Goal: Task Accomplishment & Management: Manage account settings

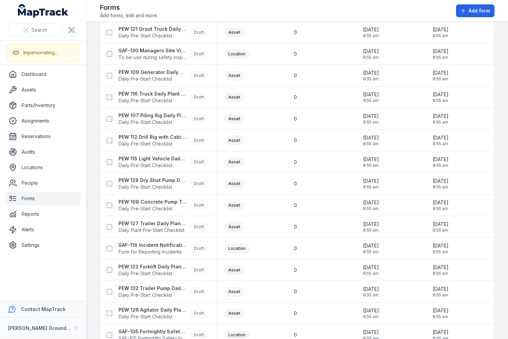
scroll to position [660, 0]
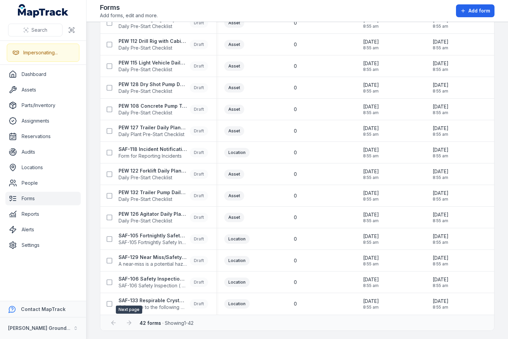
click at [126, 322] on div at bounding box center [129, 323] width 13 height 13
click at [208, 322] on div "42 forms · Showing 1 - 42" at bounding box center [297, 323] width 380 height 13
click at [88, 41] on main "Search for forms Type All Info Type Submissions Created Date Updated Date PEW 1…" at bounding box center [297, 180] width 422 height 317
click at [54, 245] on link "Settings" at bounding box center [42, 246] width 75 height 14
click at [92, 153] on main "Search for forms Type All Info Type Submissions Created Date Updated Date PEW 1…" at bounding box center [297, 180] width 422 height 317
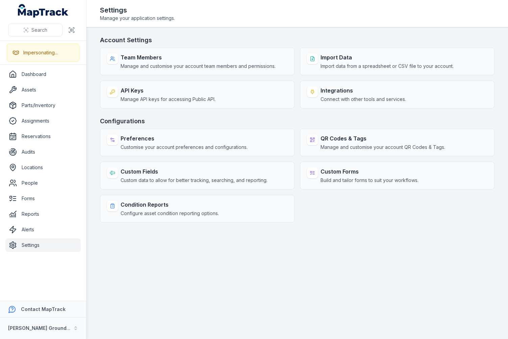
click at [93, 150] on main "Account Settings Team Members Manage and customise your account team members an…" at bounding box center [297, 183] width 422 height 312
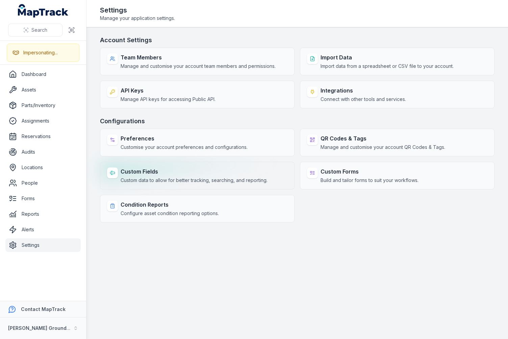
click at [177, 181] on span "Custom data to allow for better tracking, searching, and reporting." at bounding box center [194, 180] width 147 height 7
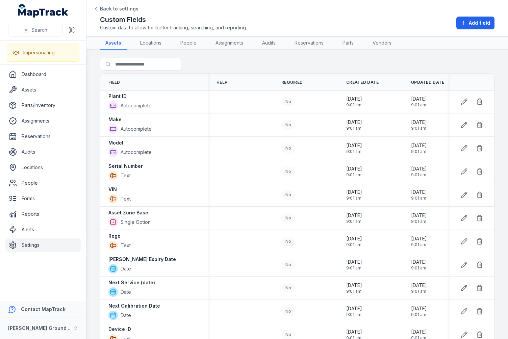
click at [225, 65] on div "Search for fields" at bounding box center [297, 66] width 395 height 16
click at [465, 100] on icon at bounding box center [465, 100] width 1 height 1
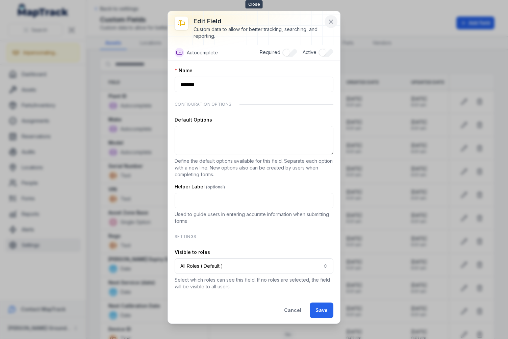
click at [332, 17] on button at bounding box center [331, 21] width 13 height 13
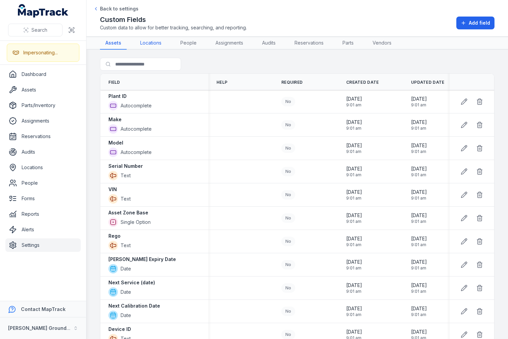
click at [153, 44] on link "Locations" at bounding box center [151, 43] width 32 height 13
click at [231, 26] on span "Custom data to allow for better tracking, searching, and reporting." at bounding box center [173, 27] width 147 height 7
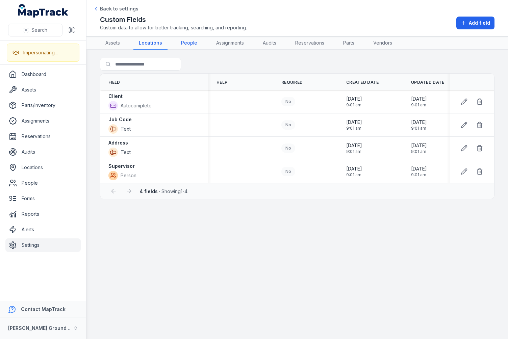
click at [185, 45] on link "People" at bounding box center [189, 43] width 27 height 13
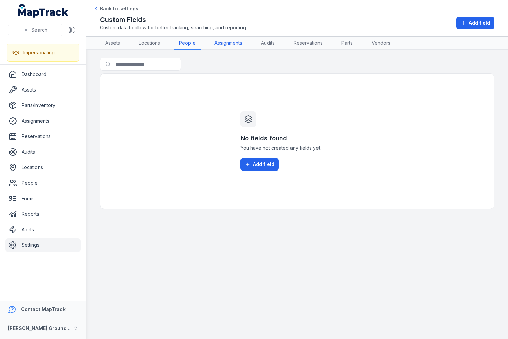
click at [219, 44] on link "Assignments" at bounding box center [228, 43] width 39 height 13
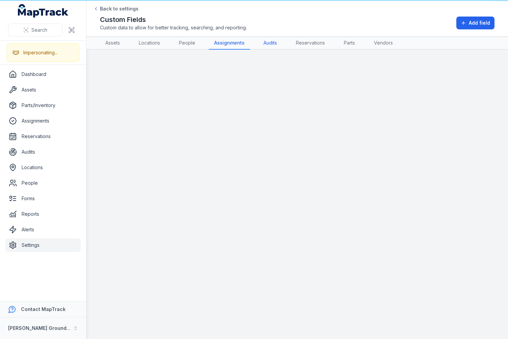
click at [271, 43] on link "Audits" at bounding box center [270, 43] width 24 height 13
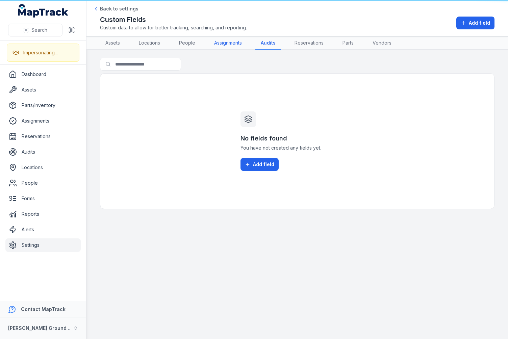
click at [233, 46] on link "Assignments" at bounding box center [228, 43] width 39 height 13
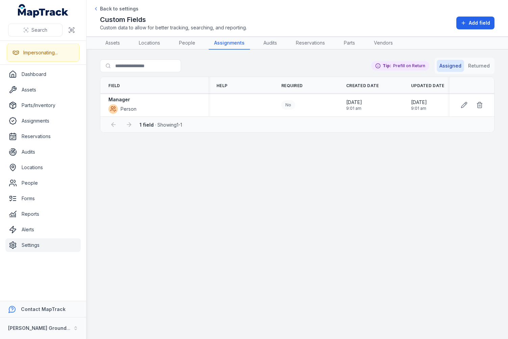
click at [230, 29] on span "Custom data to allow for better tracking, searching, and reporting." at bounding box center [173, 27] width 147 height 7
click at [193, 42] on link "People" at bounding box center [187, 43] width 27 height 13
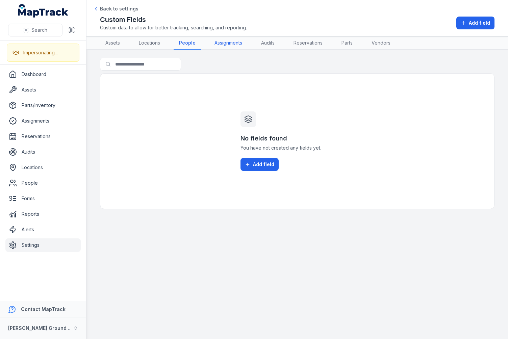
click at [223, 43] on link "Assignments" at bounding box center [228, 43] width 39 height 13
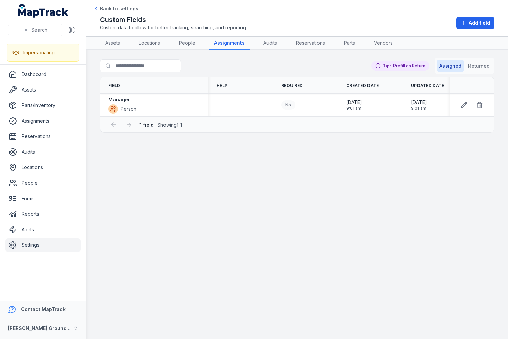
click at [262, 29] on div "Custom Fields Custom data to allow for better tracking, searching, and reportin…" at bounding box center [297, 23] width 395 height 16
click at [260, 43] on link "Audits" at bounding box center [270, 43] width 24 height 13
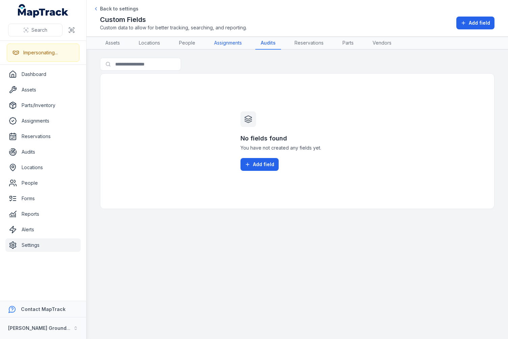
click at [230, 44] on link "Assignments" at bounding box center [228, 43] width 39 height 13
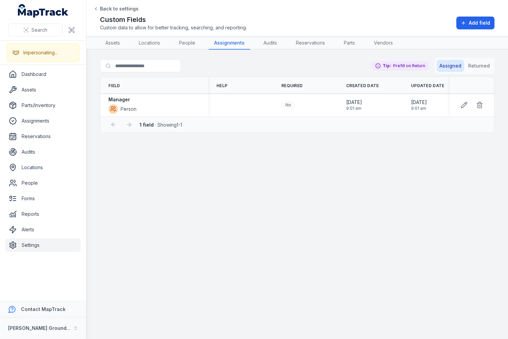
click at [387, 58] on div "Assigned Returned Tip: Prefill on Return" at bounding box center [432, 66] width 123 height 16
click at [331, 66] on div "Search for fields Assigned Returned Tip: Prefill on Return" at bounding box center [297, 67] width 395 height 19
click at [319, 68] on div "Search for fields Assigned Returned Tip: Prefill on Return" at bounding box center [297, 67] width 395 height 19
click at [275, 44] on link "Audits" at bounding box center [270, 43] width 24 height 13
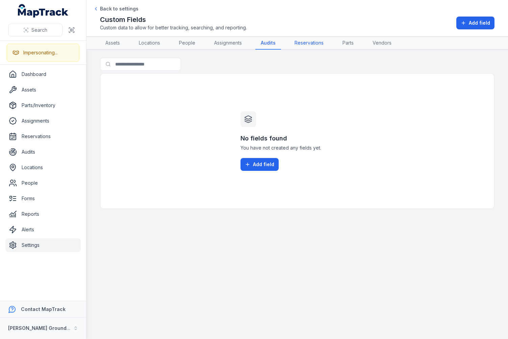
click at [316, 41] on link "Reservations" at bounding box center [309, 43] width 40 height 13
click at [353, 44] on link "Parts" at bounding box center [349, 43] width 22 height 13
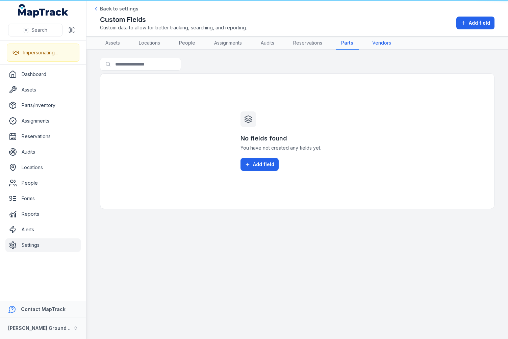
click at [383, 43] on link "Vendors" at bounding box center [382, 43] width 30 height 13
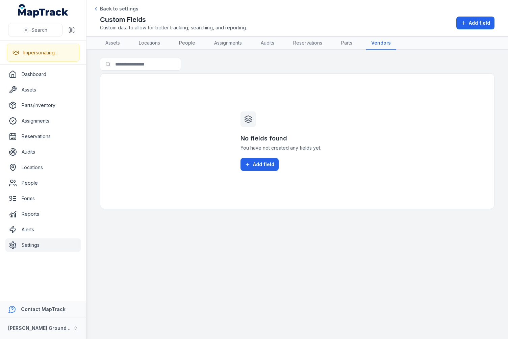
click at [380, 28] on div "Custom Fields Custom data to allow for better tracking, searching, and reportin…" at bounding box center [297, 23] width 395 height 16
click at [380, 27] on div "Custom Fields Custom data to allow for better tracking, searching, and reportin…" at bounding box center [297, 23] width 395 height 16
click at [381, 28] on div "Custom Fields Custom data to allow for better tracking, searching, and reportin…" at bounding box center [297, 23] width 395 height 16
click at [372, 59] on div "Search for fields" at bounding box center [297, 66] width 395 height 16
click at [237, 28] on span "Custom data to allow for better tracking, searching, and reporting." at bounding box center [173, 27] width 147 height 7
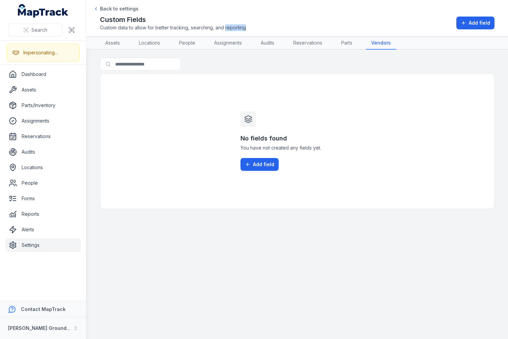
click at [237, 28] on span "Custom data to allow for better tracking, searching, and reporting." at bounding box center [173, 27] width 147 height 7
click at [240, 27] on span "Custom data to allow for better tracking, searching, and reporting." at bounding box center [173, 27] width 147 height 7
click at [269, 24] on div "Custom Fields Custom data to allow for better tracking, searching, and reportin…" at bounding box center [297, 23] width 395 height 16
click at [166, 119] on div "No fields found You have not created any fields yet. Add field" at bounding box center [297, 141] width 395 height 136
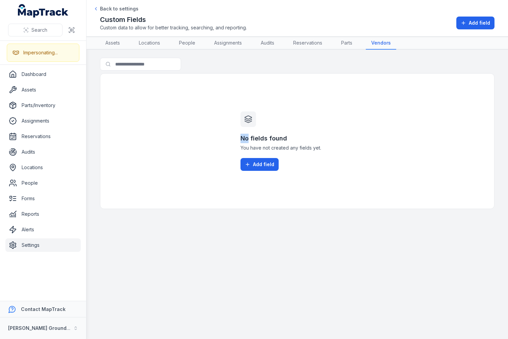
click at [166, 119] on div "No fields found You have not created any fields yet. Add field" at bounding box center [297, 141] width 395 height 136
click at [153, 137] on div "No fields found You have not created any fields yet. Add field" at bounding box center [297, 141] width 395 height 136
click at [64, 325] on button "[PERSON_NAME] Ground Engineering" at bounding box center [43, 329] width 86 height 22
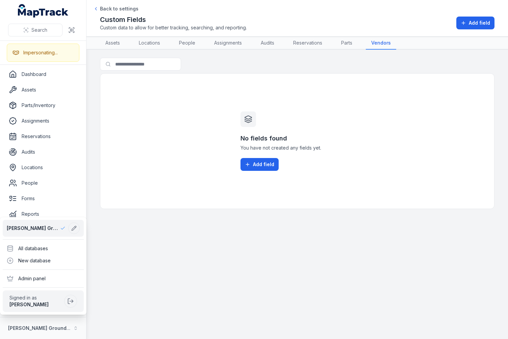
click at [139, 193] on div "Search Impersonating... Dashboard Assets Parts/Inventory Assignments Reservatio…" at bounding box center [254, 169] width 508 height 339
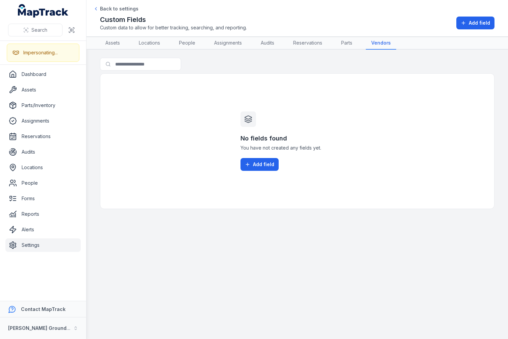
click at [36, 241] on link "Settings" at bounding box center [42, 246] width 75 height 14
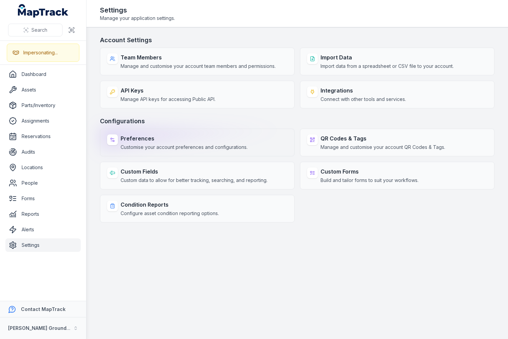
click at [184, 145] on span "Customise your account preferences and configurations." at bounding box center [184, 147] width 127 height 7
select select "***"
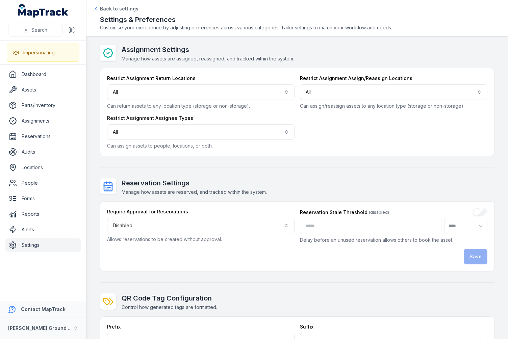
click at [160, 167] on div "Assignment Settings Manage how assets are assigned, reassigned, and tracked wit…" at bounding box center [297, 253] width 395 height 416
click at [63, 328] on button "[PERSON_NAME] Ground Engineering" at bounding box center [43, 329] width 86 height 22
